Goal: Transaction & Acquisition: Purchase product/service

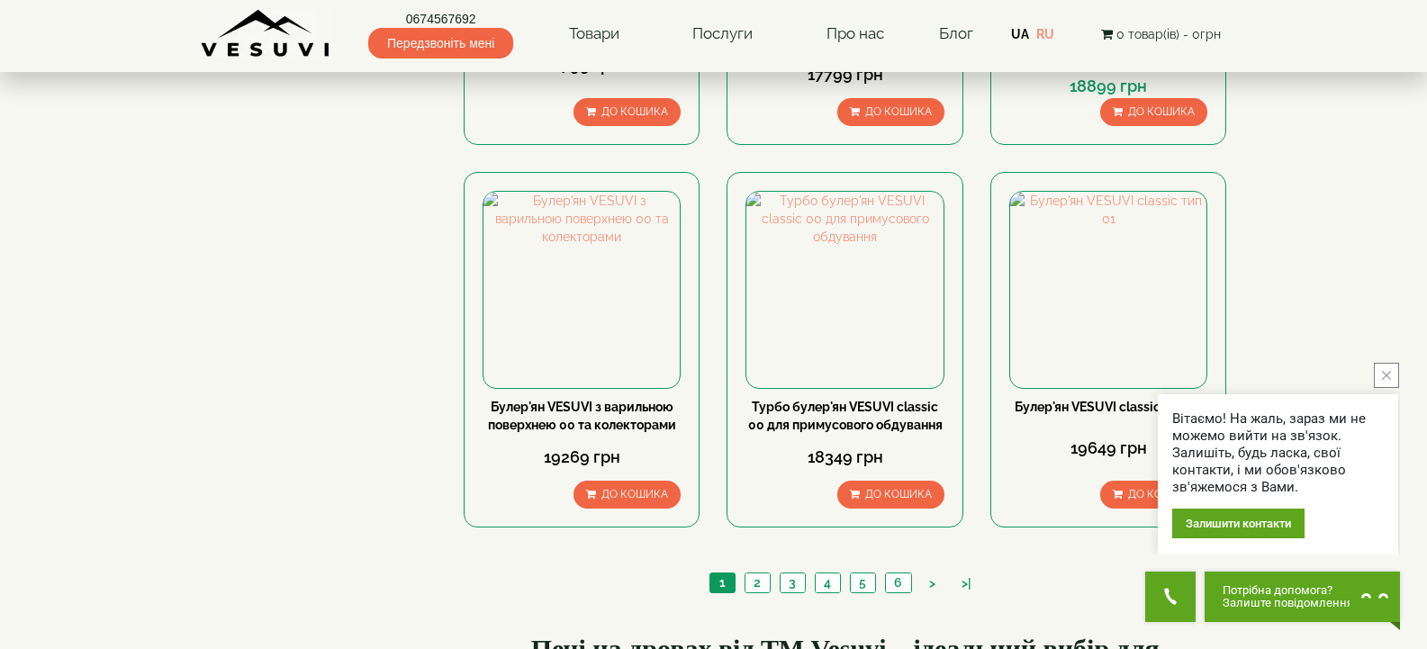
scroll to position [1908, 0]
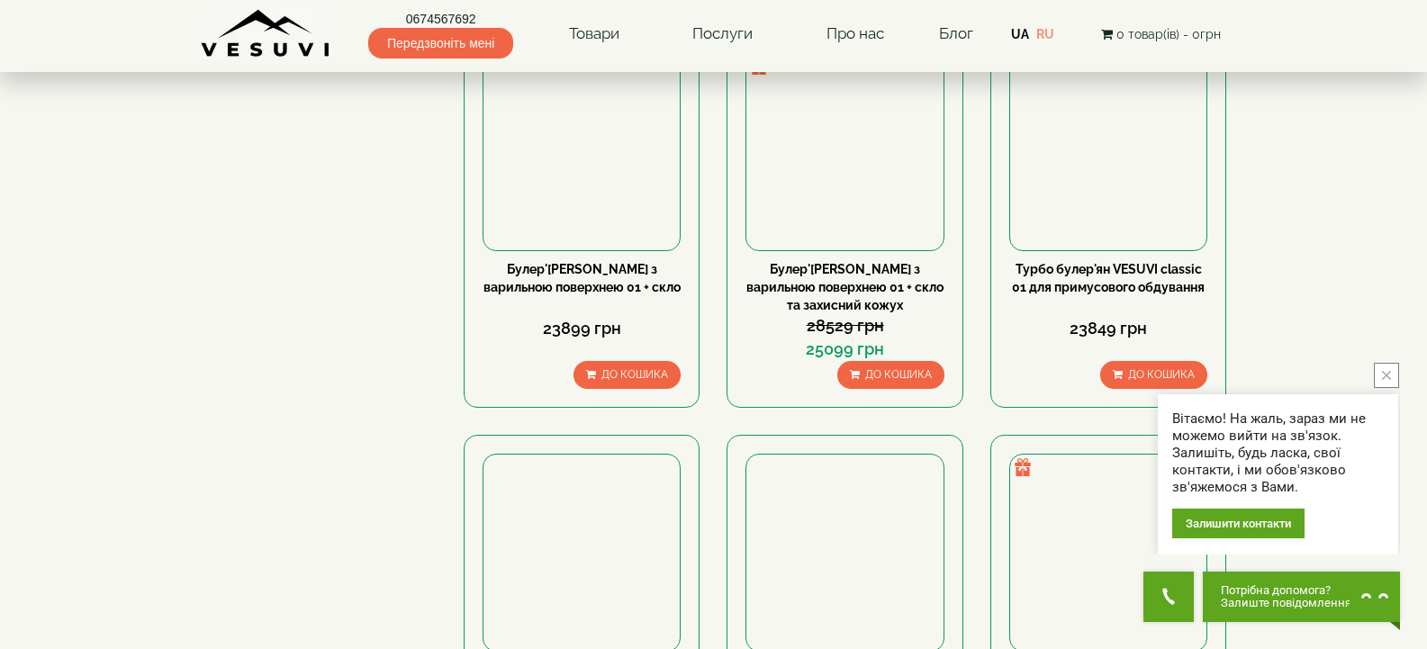
scroll to position [1757, 0]
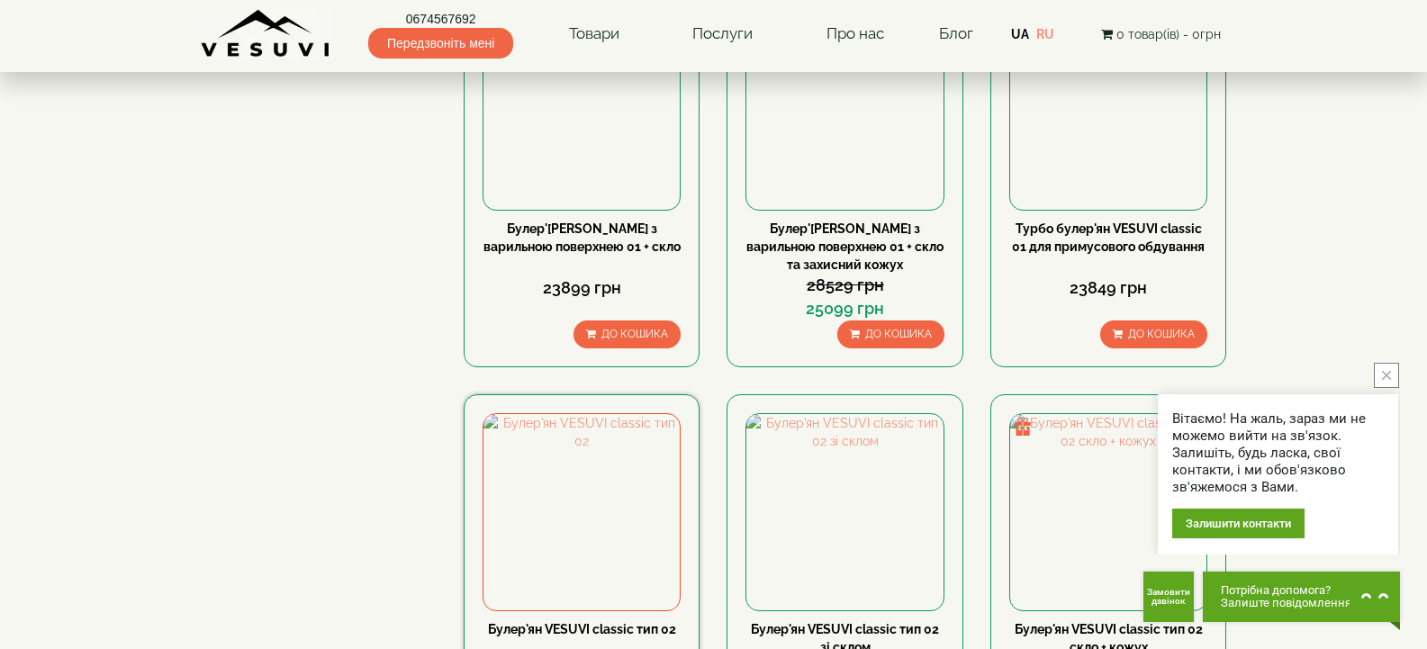
click at [580, 622] on link "Булер'ян VESUVI classic тип 02" at bounding box center [582, 629] width 188 height 14
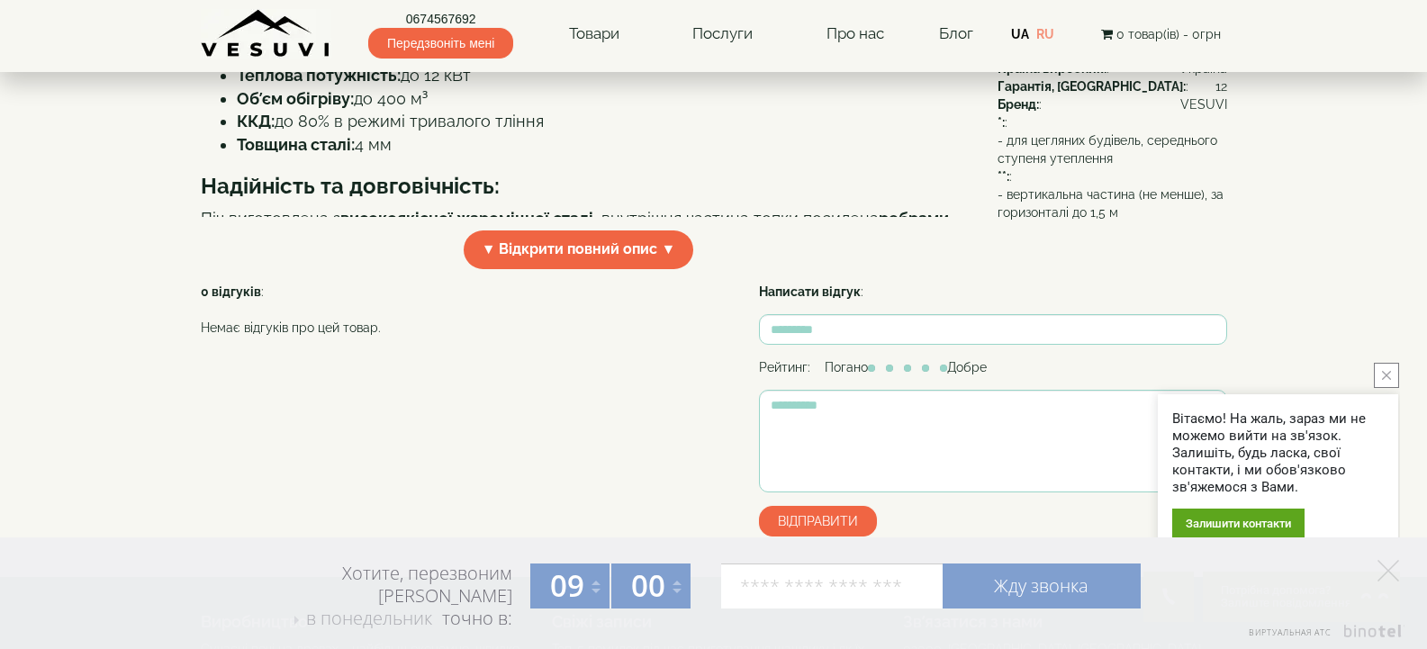
scroll to position [551, 0]
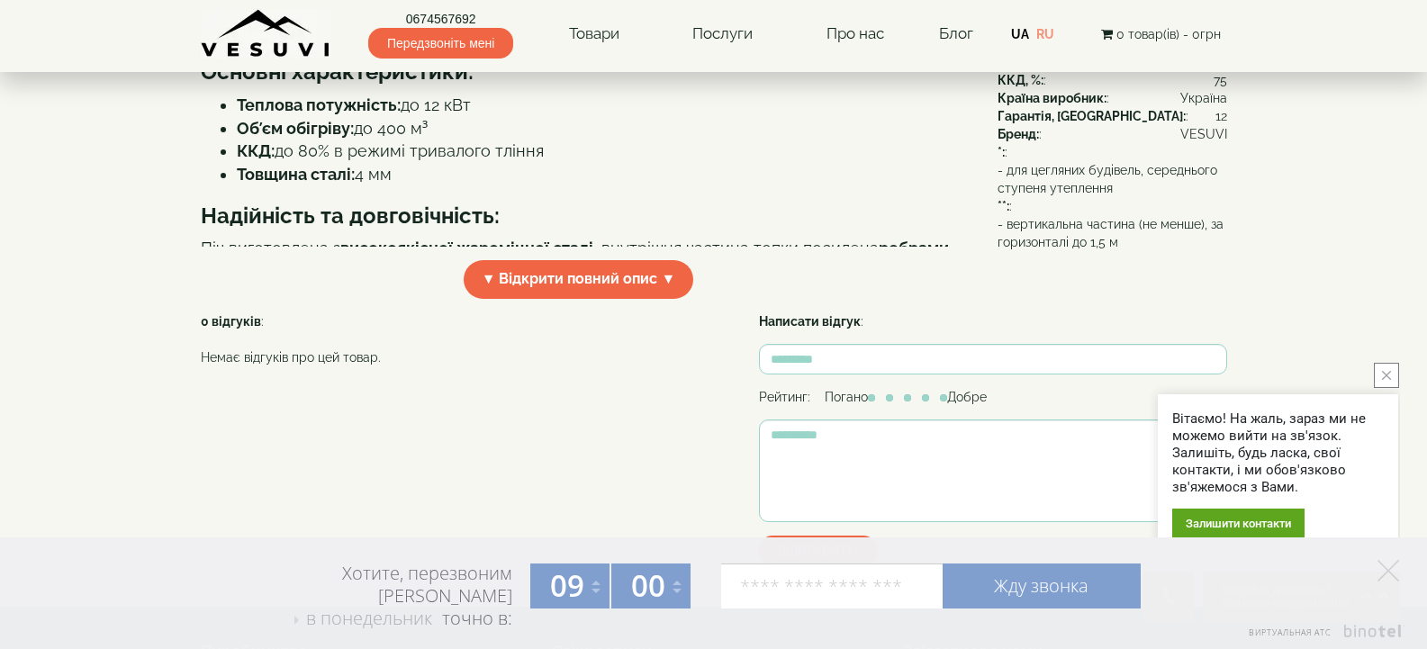
click at [596, 299] on span "▼ Відкрити повний опис ▼" at bounding box center [579, 279] width 231 height 39
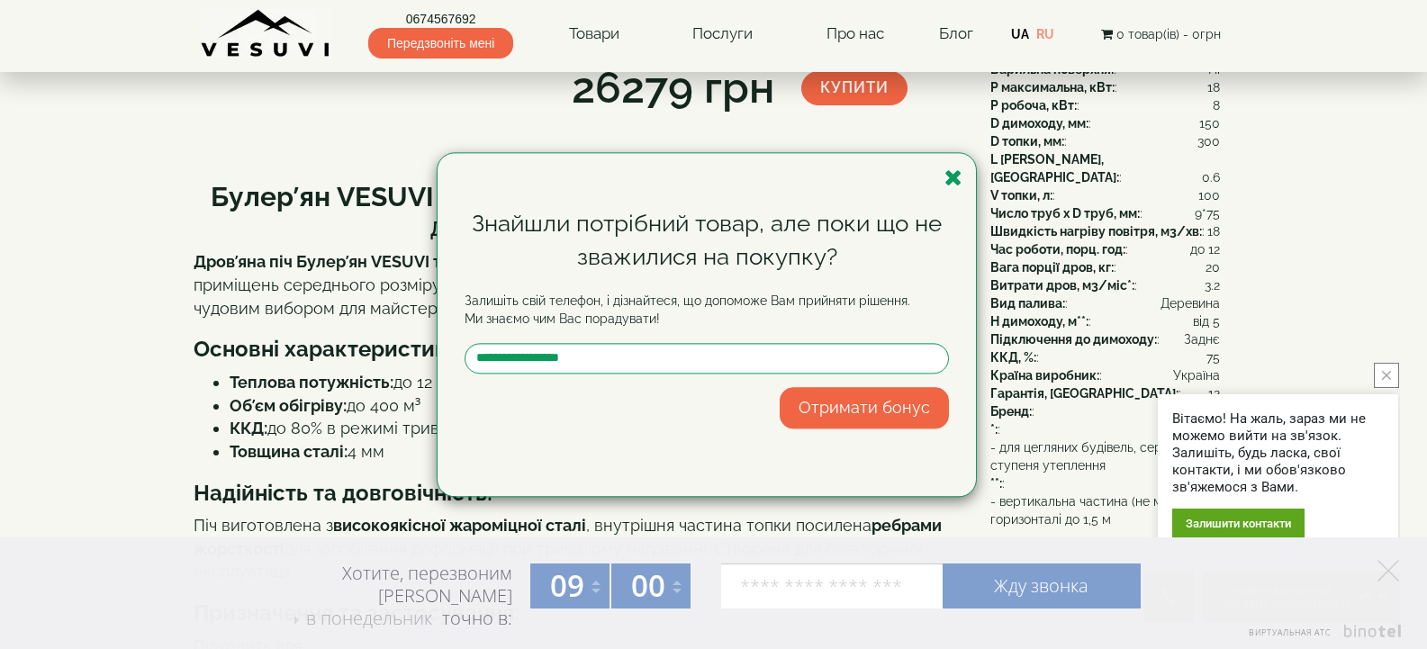
scroll to position [96, 0]
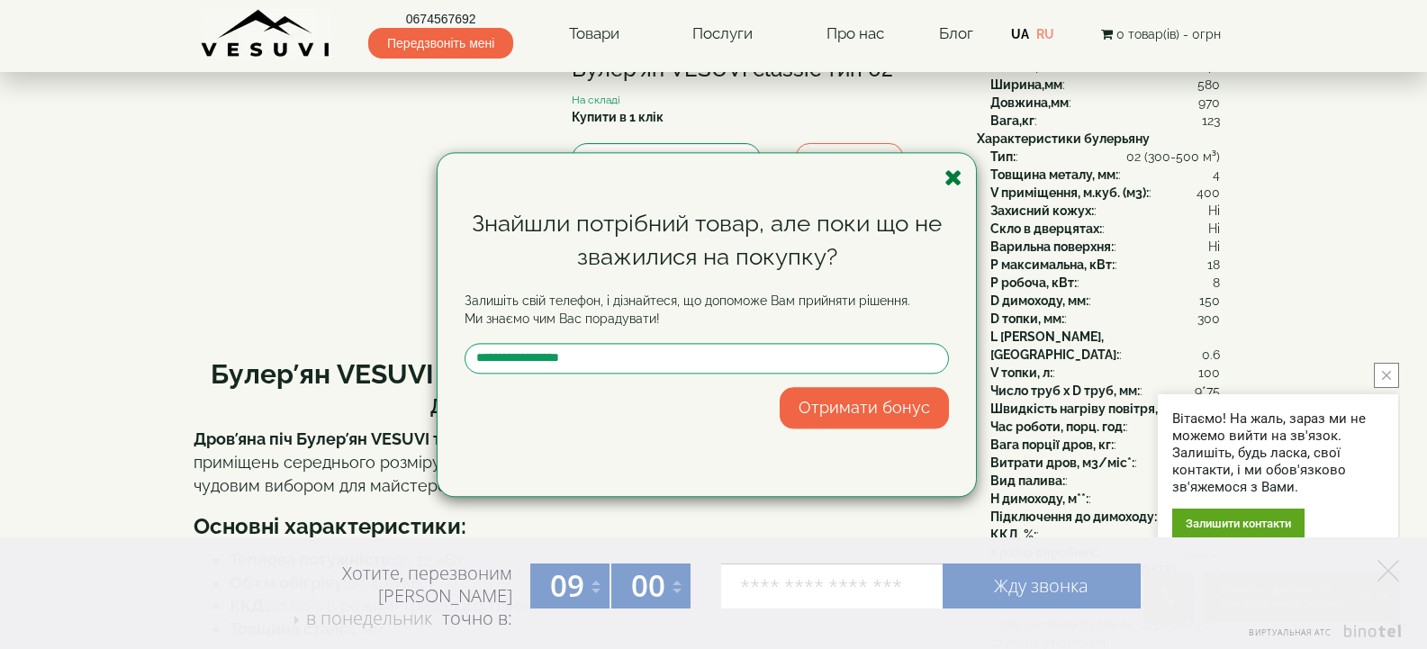
click at [957, 181] on icon "button" at bounding box center [954, 178] width 18 height 23
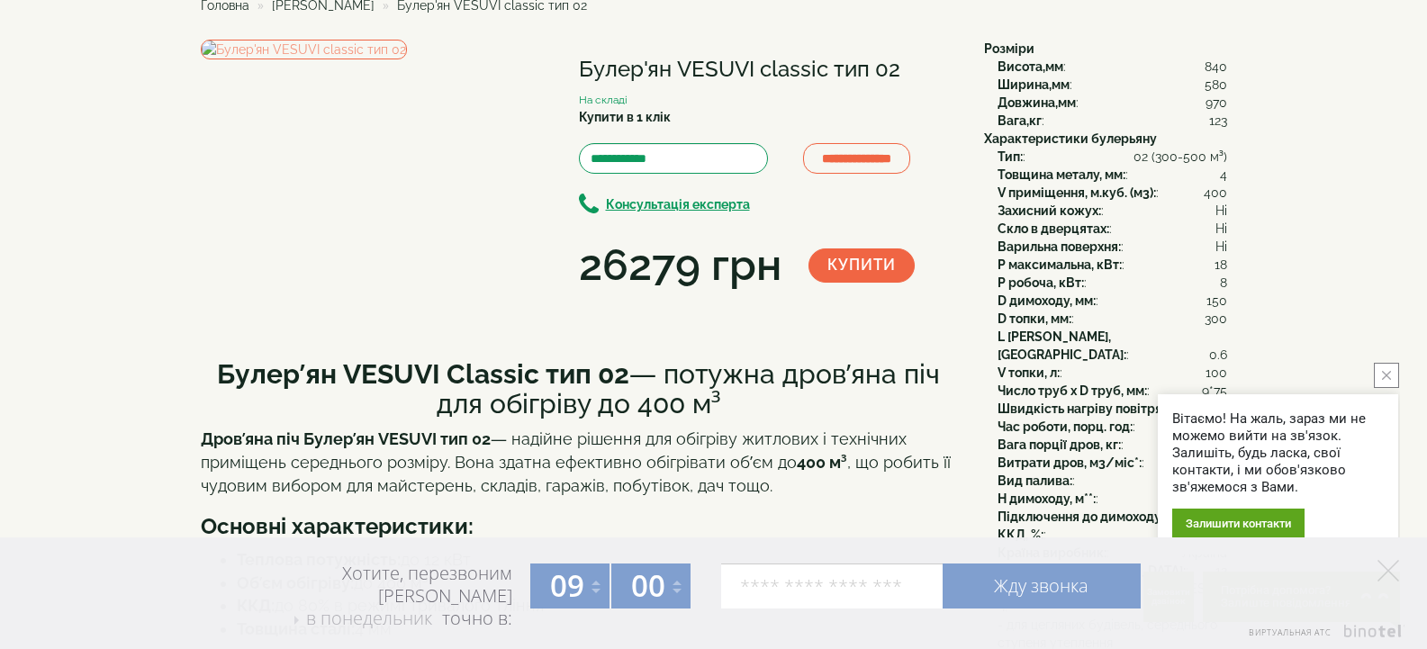
scroll to position [0, 0]
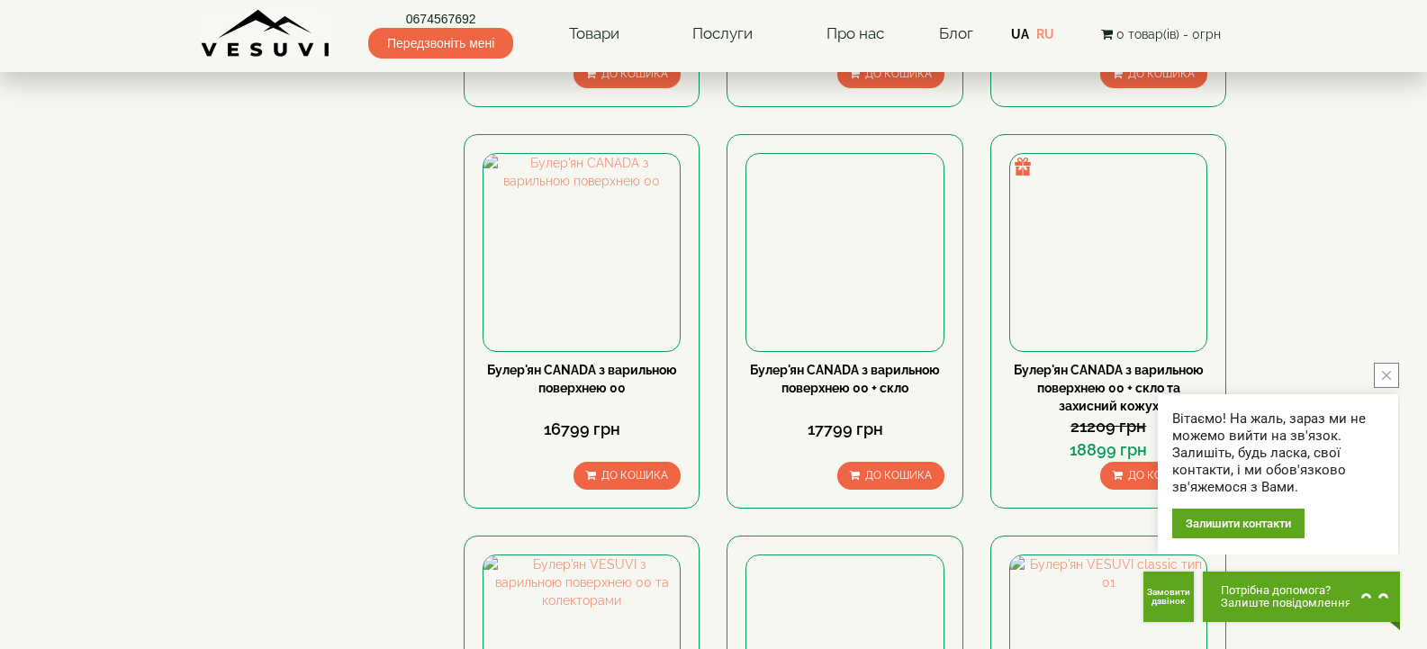
scroll to position [1785, 0]
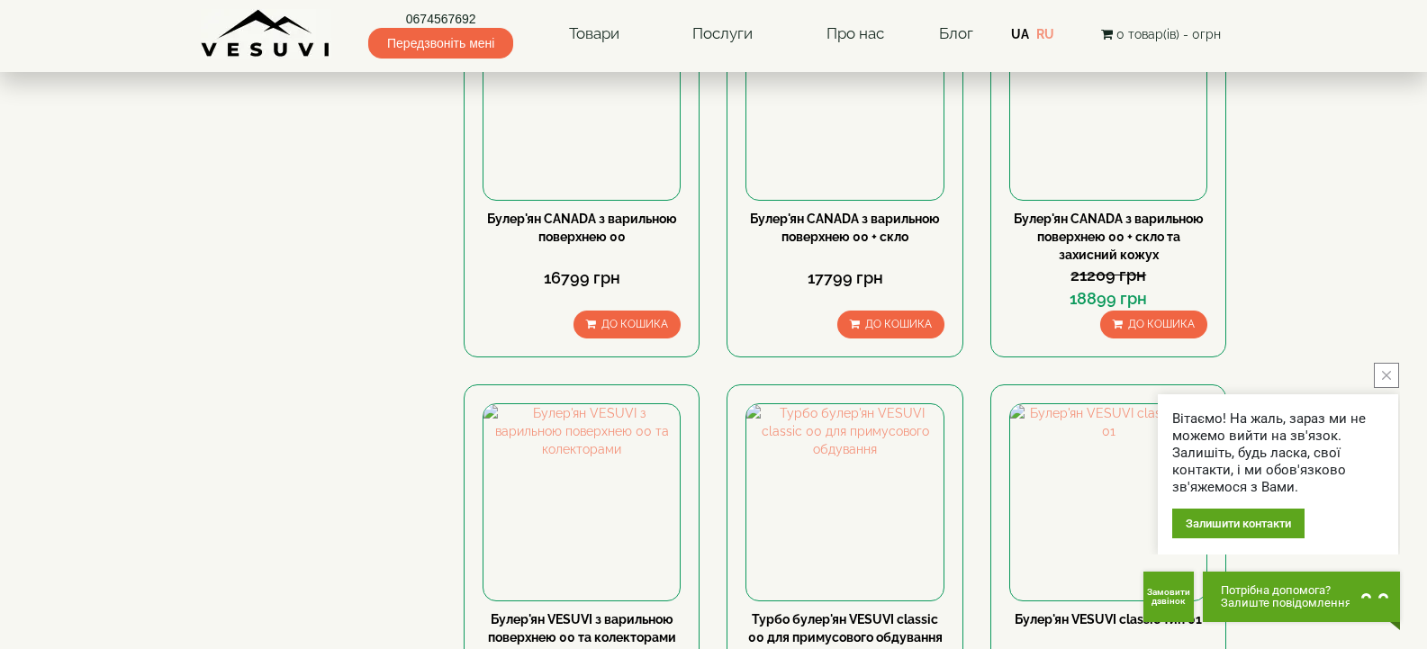
click at [1385, 372] on icon "close button" at bounding box center [1386, 375] width 9 height 9
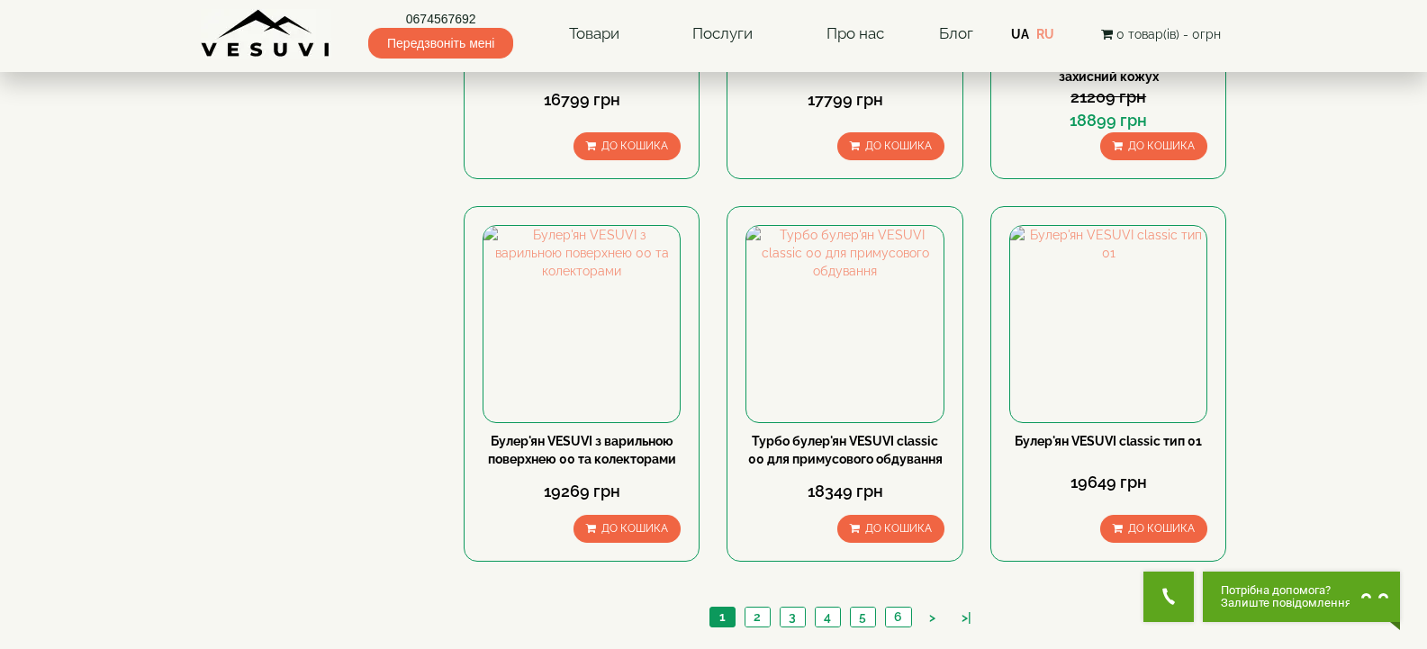
scroll to position [1977, 0]
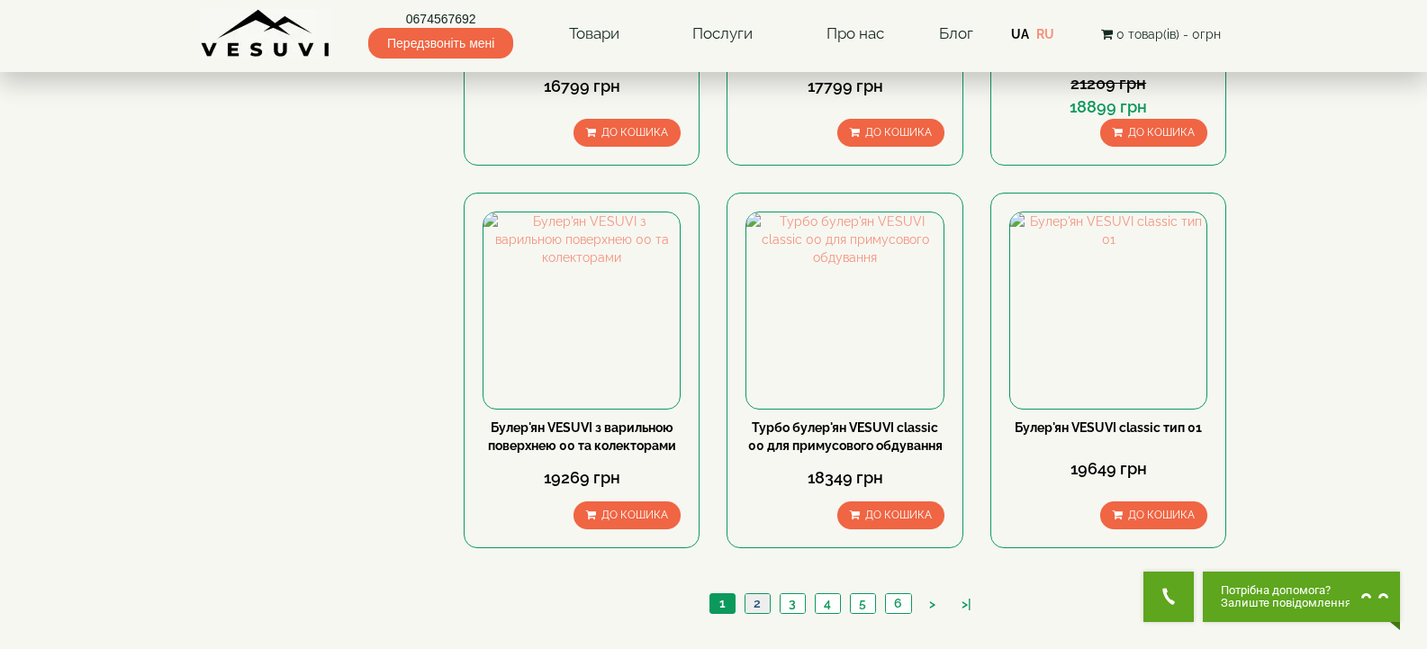
click at [757, 594] on link "2" at bounding box center [757, 603] width 25 height 19
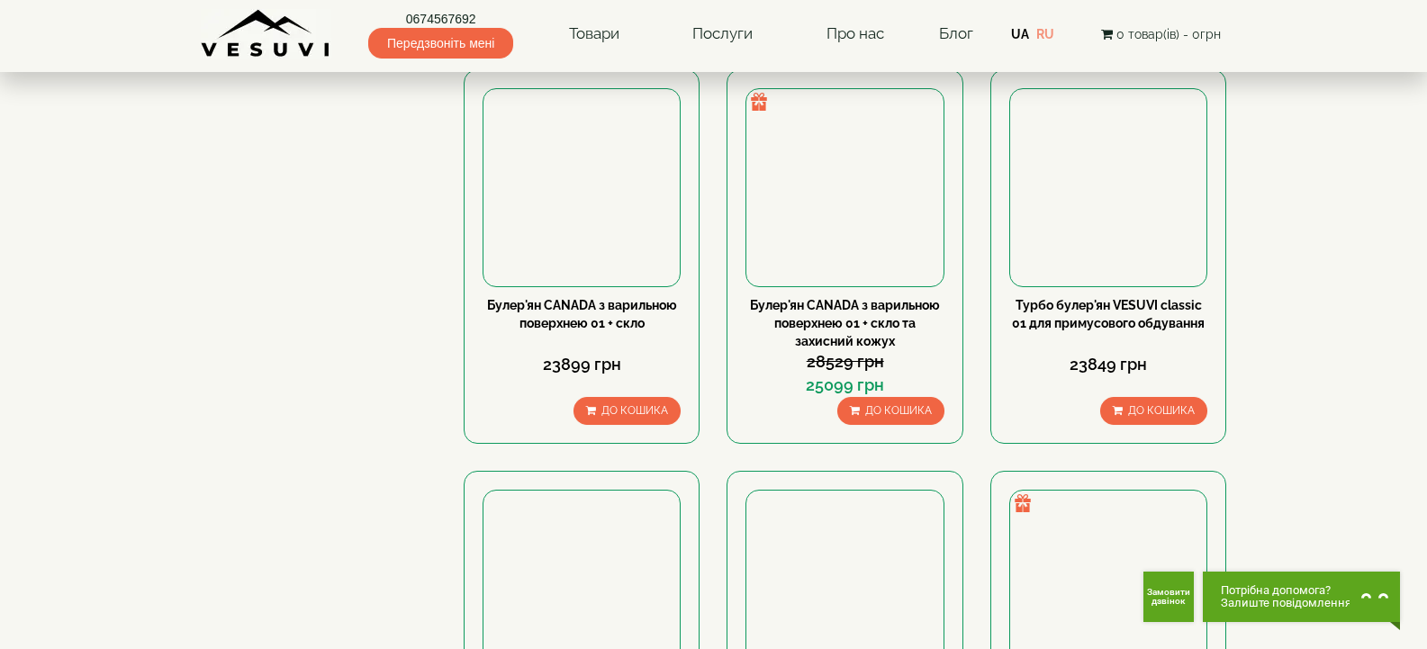
scroll to position [1720, 0]
